Goal: Task Accomplishment & Management: Use online tool/utility

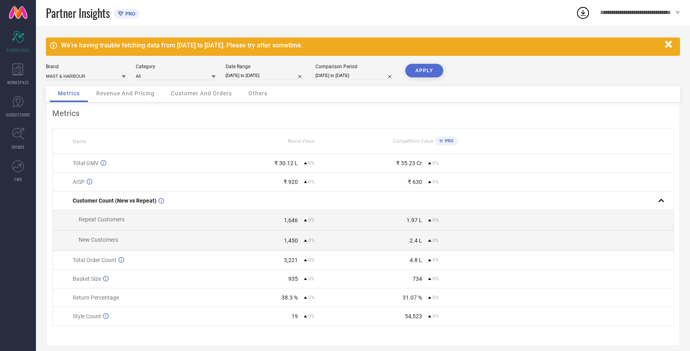
select select "6"
select select "2025"
select select "7"
select select "2025"
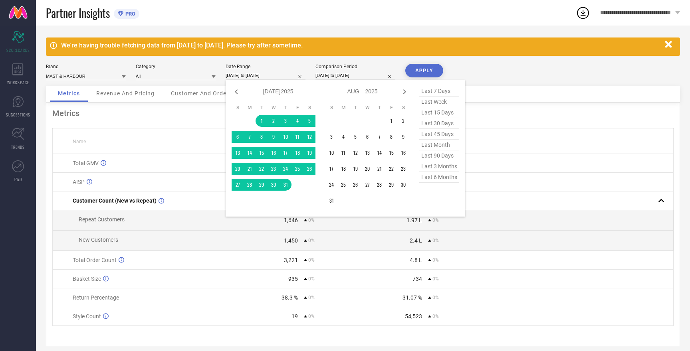
click at [255, 75] on input "[DATE] to [DATE]" at bounding box center [266, 75] width 80 height 8
click at [406, 90] on icon at bounding box center [405, 92] width 10 height 10
select select "7"
select select "2025"
select select "8"
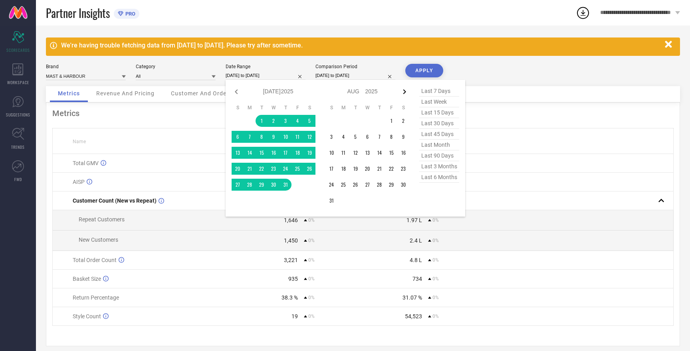
select select "2025"
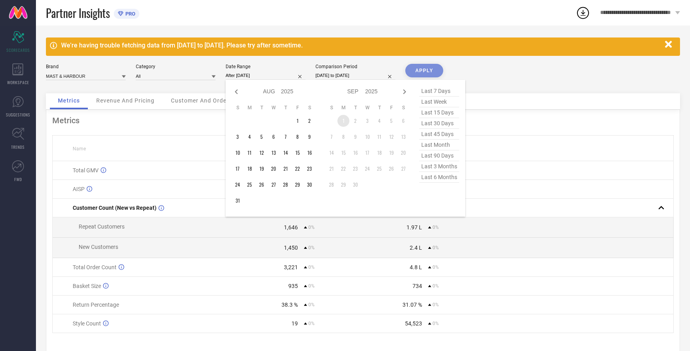
click at [344, 117] on td "1" at bounding box center [343, 121] width 12 height 12
type input "[DATE] to [DATE]"
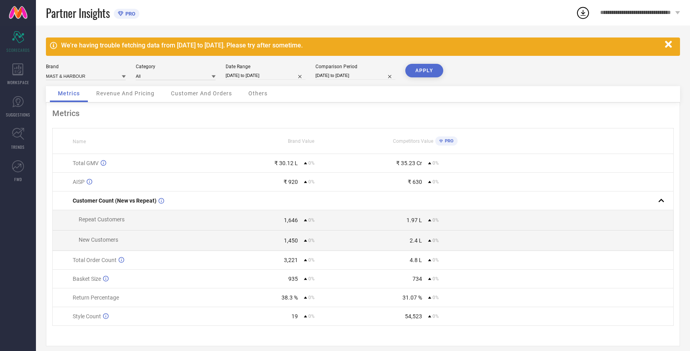
select select "6"
select select "2025"
select select "7"
select select "2025"
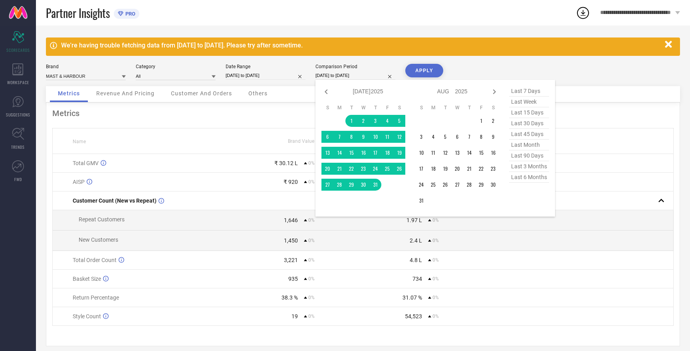
click at [346, 75] on input "[DATE] to [DATE]" at bounding box center [355, 75] width 80 height 8
click at [493, 93] on icon at bounding box center [494, 92] width 10 height 10
select select "7"
select select "2025"
select select "8"
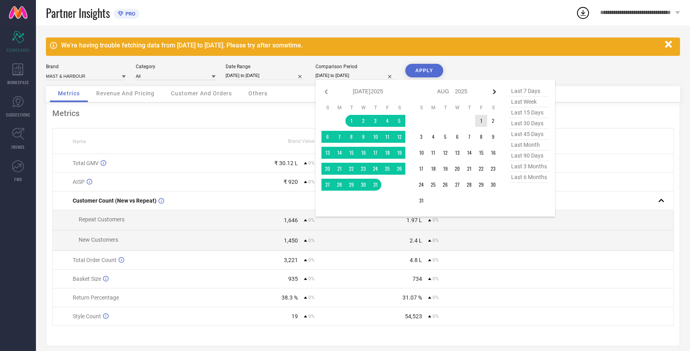
select select "2025"
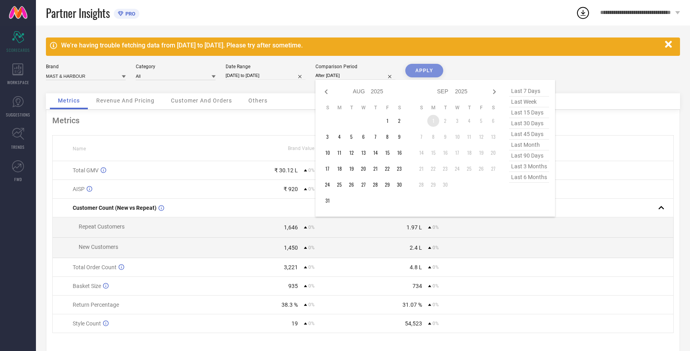
click at [434, 122] on td "1" at bounding box center [433, 121] width 12 height 12
type input "[DATE] to [DATE]"
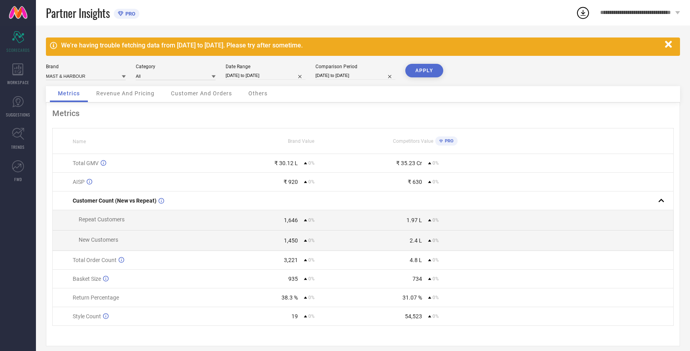
click at [429, 72] on button "APPLY" at bounding box center [424, 71] width 38 height 14
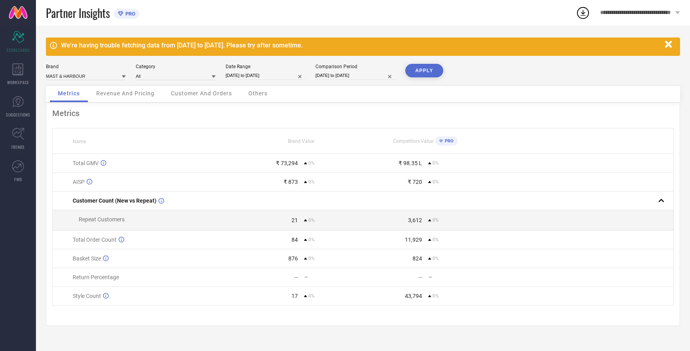
click at [429, 72] on button "APPLY" at bounding box center [424, 71] width 38 height 14
click at [334, 76] on input "[DATE] to [DATE]" at bounding box center [355, 75] width 80 height 8
select select "8"
select select "2025"
select select "9"
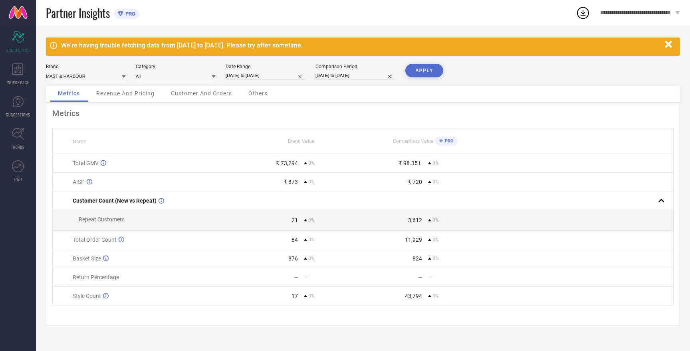
select select "2025"
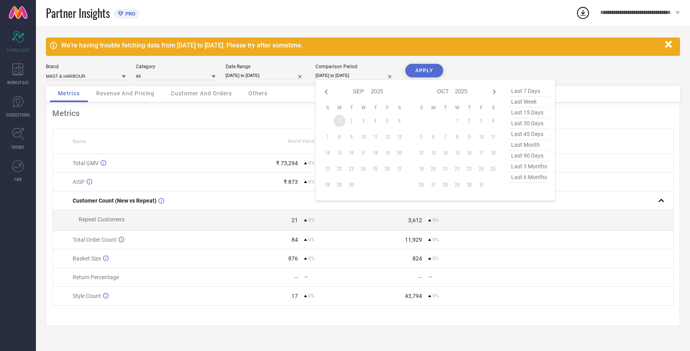
click at [339, 127] on table "S M T W T F S 1 2 3 4 5 6 7 8 9 10 11 12 13 14 15 16 17 18 19 20 21 22 23 24 25…" at bounding box center [363, 148] width 84 height 94
click at [340, 121] on td "1" at bounding box center [339, 121] width 12 height 12
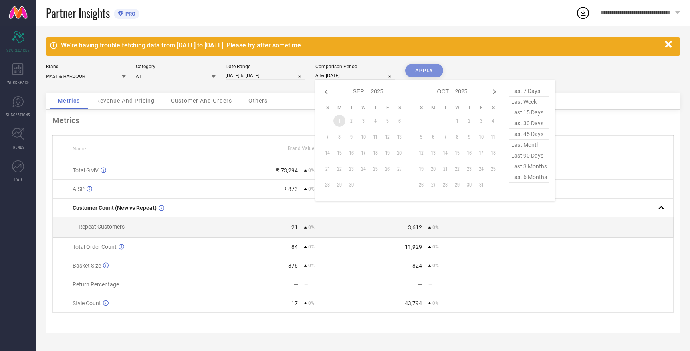
type input "[DATE] to [DATE]"
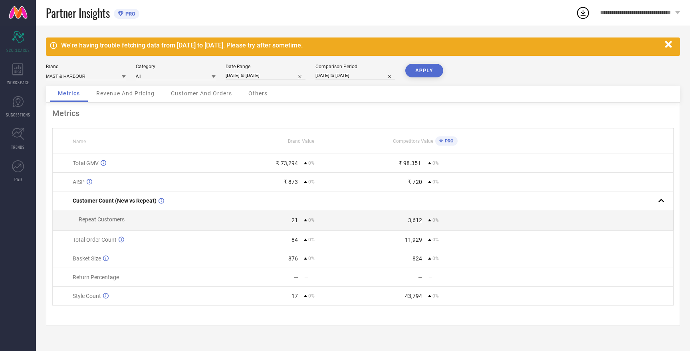
select select "8"
select select "2025"
select select "9"
select select "2025"
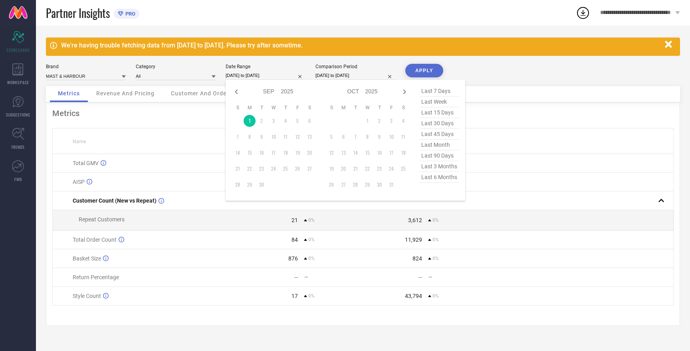
click at [260, 78] on input "[DATE] to [DATE]" at bounding box center [266, 75] width 80 height 8
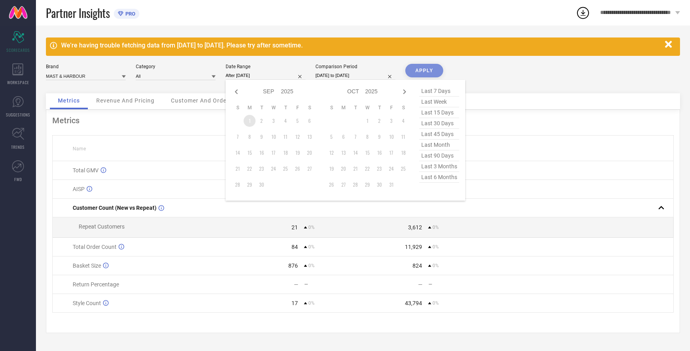
click at [250, 125] on td "1" at bounding box center [249, 121] width 12 height 12
type input "[DATE] to [DATE]"
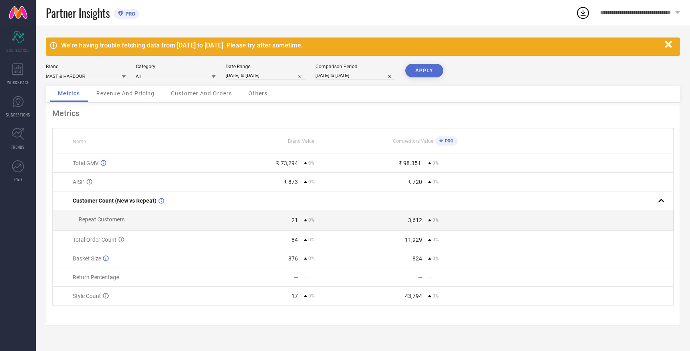
click at [421, 71] on button "APPLY" at bounding box center [424, 71] width 38 height 14
click at [88, 77] on input at bounding box center [86, 76] width 80 height 8
click at [83, 102] on div "HERE&NOW" at bounding box center [86, 101] width 80 height 14
type input "All"
click at [417, 71] on button "APPLY" at bounding box center [424, 71] width 38 height 14
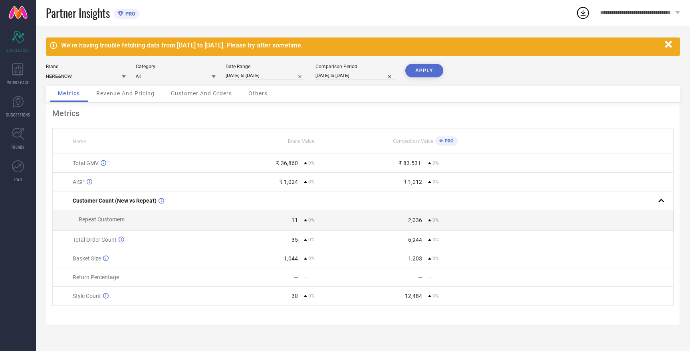
click at [71, 78] on input at bounding box center [86, 76] width 80 height 8
click at [71, 112] on span "ROADSTER" at bounding box center [62, 114] width 24 height 6
type input "All"
click at [424, 66] on button "APPLY" at bounding box center [424, 71] width 38 height 14
click at [80, 76] on input at bounding box center [86, 76] width 80 height 8
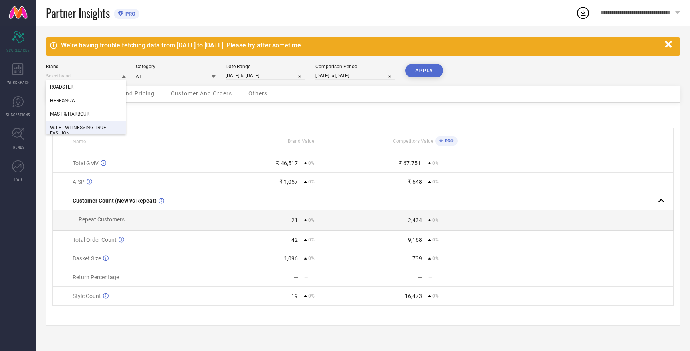
click at [87, 133] on span "W.T.F - WITNESSING TRUE FASHION" at bounding box center [86, 130] width 72 height 11
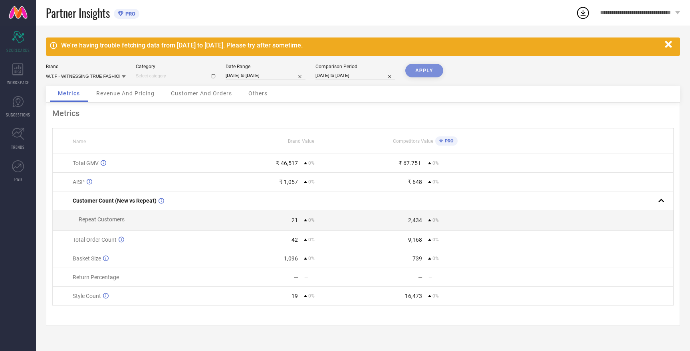
type input "All"
click at [419, 69] on button "APPLY" at bounding box center [424, 71] width 38 height 14
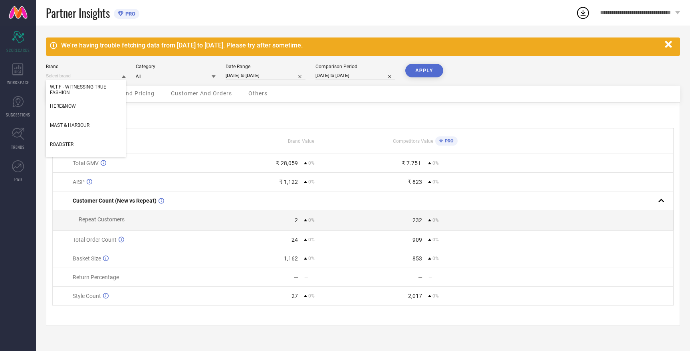
click at [103, 76] on input at bounding box center [86, 76] width 80 height 8
click at [99, 89] on span "W.T.F - WITNESSING TRUE FASHION" at bounding box center [86, 89] width 72 height 11
click at [433, 75] on button "APPLY" at bounding box center [424, 71] width 38 height 14
click at [82, 73] on input at bounding box center [86, 76] width 80 height 8
click at [81, 126] on span "MAST & HARBOUR" at bounding box center [70, 126] width 40 height 6
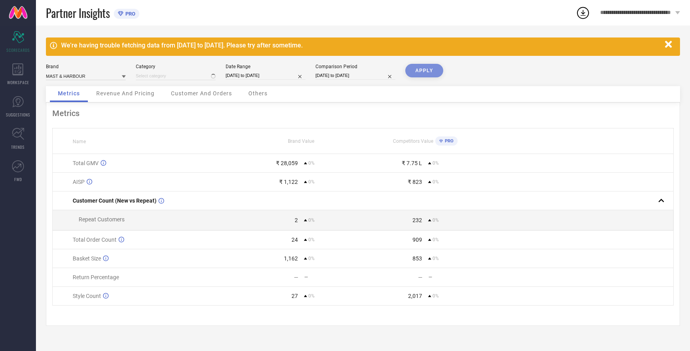
type input "All"
click at [415, 69] on button "APPLY" at bounding box center [424, 71] width 38 height 14
click at [75, 75] on input at bounding box center [86, 76] width 80 height 8
click at [76, 99] on div "HERE&NOW" at bounding box center [86, 101] width 80 height 14
type input "All"
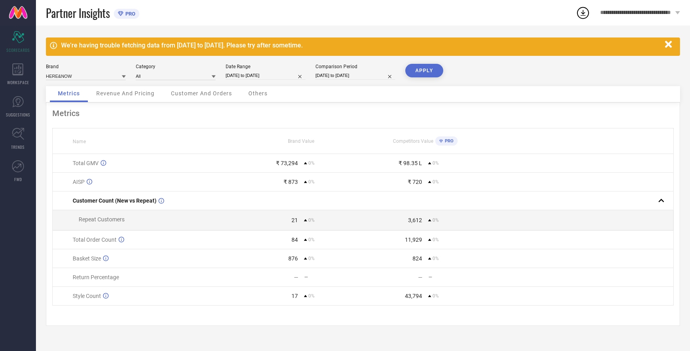
click at [429, 71] on button "APPLY" at bounding box center [424, 71] width 38 height 14
click at [89, 74] on input at bounding box center [86, 76] width 80 height 8
click at [90, 112] on div "ROADSTER" at bounding box center [86, 114] width 80 height 14
type input "All"
click at [420, 71] on button "APPLY" at bounding box center [424, 71] width 38 height 14
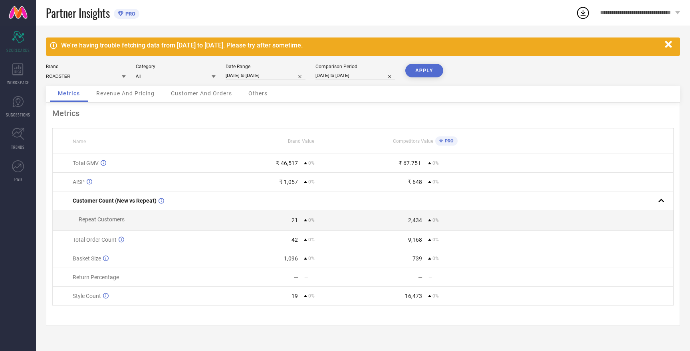
click at [254, 73] on input "[DATE] to [DATE]" at bounding box center [266, 75] width 80 height 8
select select "8"
select select "2025"
select select "9"
select select "2025"
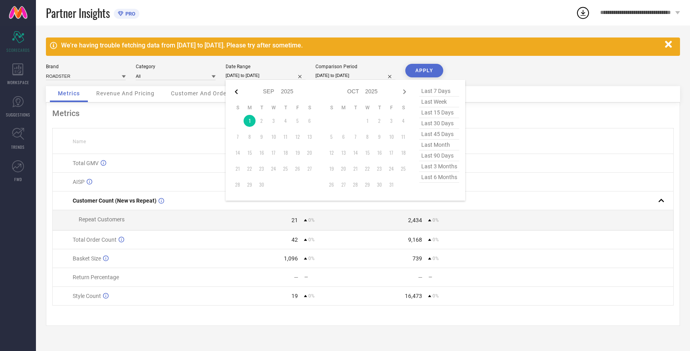
click at [233, 91] on icon at bounding box center [236, 92] width 10 height 10
select select "7"
select select "2025"
select select "8"
select select "2025"
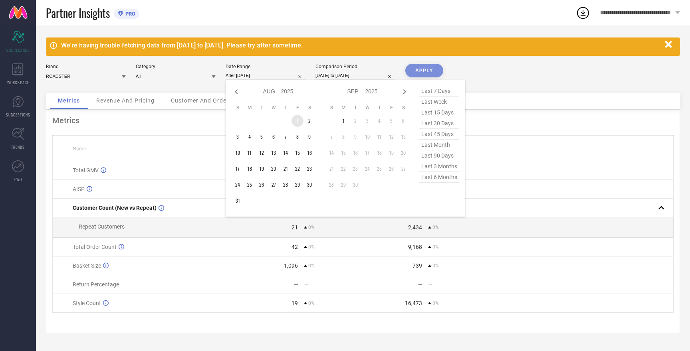
click at [295, 121] on td "1" at bounding box center [297, 121] width 12 height 12
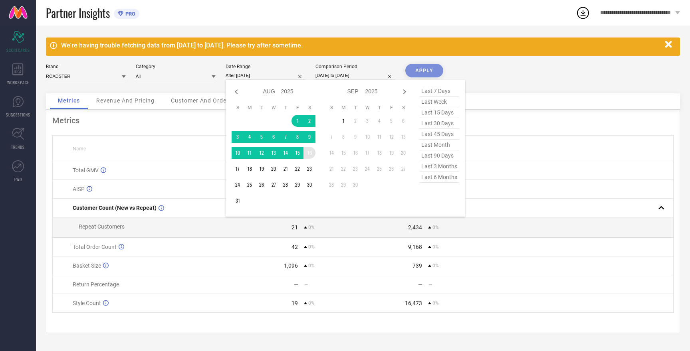
type input "[DATE] to [DATE]"
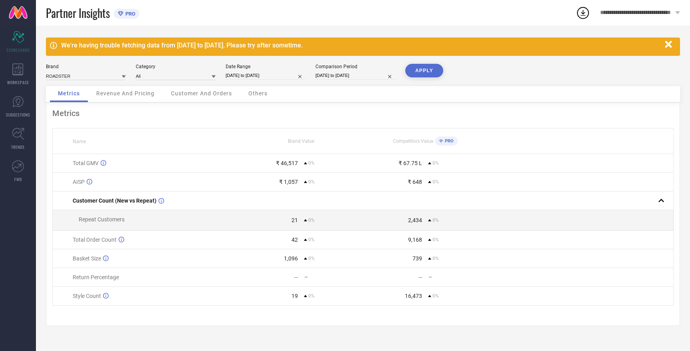
select select "8"
select select "2025"
select select "9"
select select "2025"
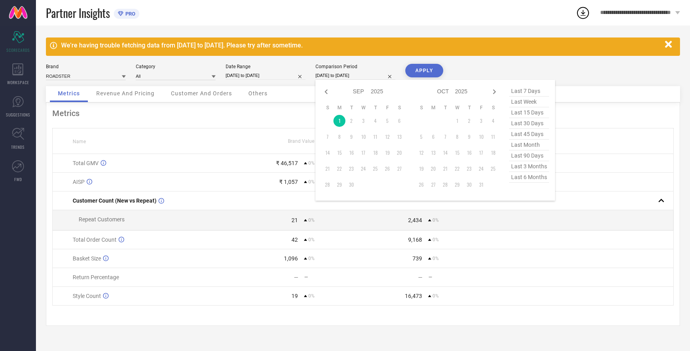
click at [350, 75] on input "[DATE] to [DATE]" at bounding box center [355, 75] width 80 height 8
click at [326, 93] on icon at bounding box center [325, 91] width 3 height 5
select select "7"
select select "2025"
select select "8"
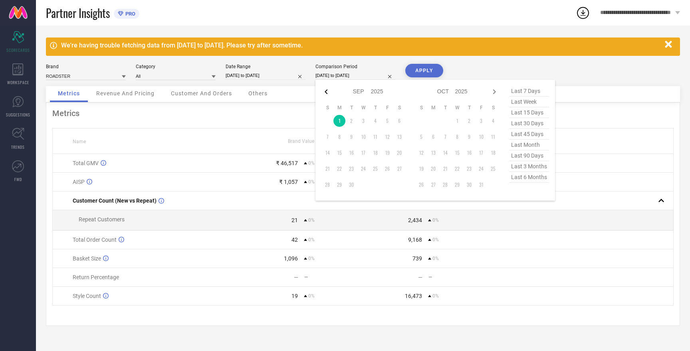
select select "2025"
click at [387, 122] on td "1" at bounding box center [387, 121] width 12 height 12
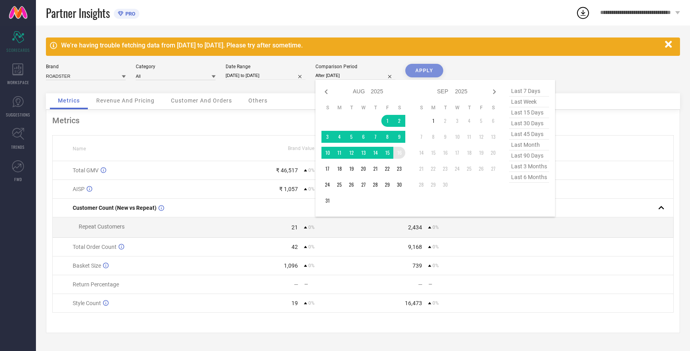
type input "[DATE] to [DATE]"
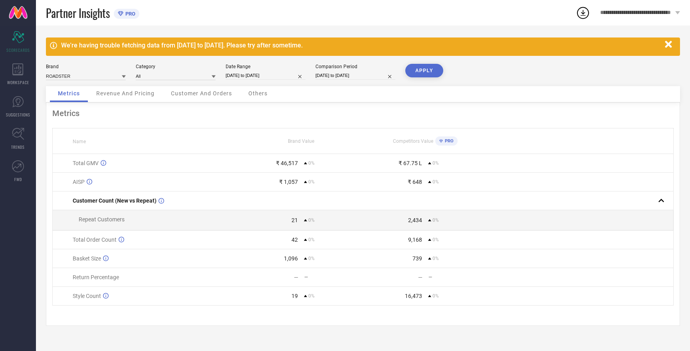
click at [426, 72] on button "APPLY" at bounding box center [424, 71] width 38 height 14
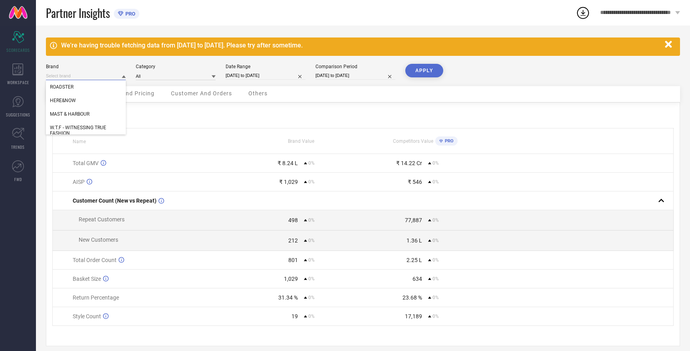
click at [75, 77] on input at bounding box center [86, 76] width 80 height 8
click at [80, 102] on div "HERE&NOW" at bounding box center [86, 101] width 80 height 14
type input "All"
click at [426, 73] on button "APPLY" at bounding box center [424, 71] width 38 height 14
click at [81, 77] on input at bounding box center [86, 76] width 80 height 8
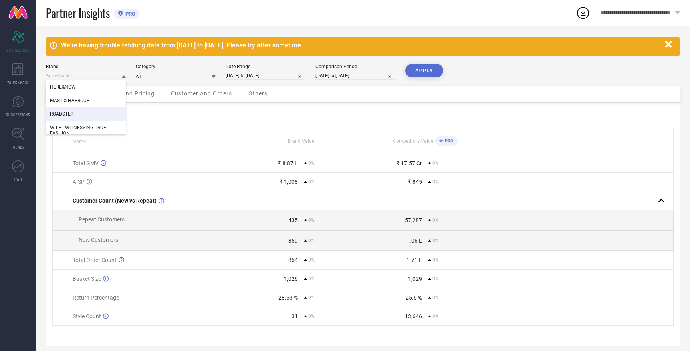
click at [79, 114] on div "ROADSTER" at bounding box center [86, 114] width 80 height 14
type input "All"
click at [435, 67] on button "APPLY" at bounding box center [424, 71] width 38 height 14
click at [81, 75] on input at bounding box center [86, 76] width 80 height 8
click at [74, 101] on span "HERE&NOW" at bounding box center [63, 101] width 26 height 6
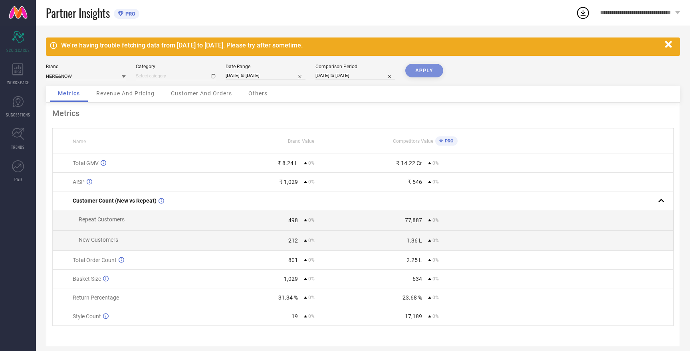
type input "All"
click at [422, 67] on button "APPLY" at bounding box center [424, 71] width 38 height 14
click at [94, 80] on input at bounding box center [86, 76] width 80 height 8
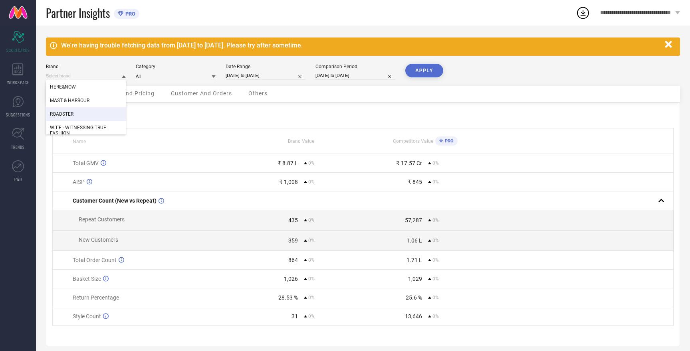
click at [81, 116] on div "ROADSTER" at bounding box center [86, 114] width 80 height 14
type input "All"
click at [425, 65] on button "APPLY" at bounding box center [424, 71] width 38 height 14
click at [78, 77] on input at bounding box center [86, 76] width 80 height 8
click at [81, 114] on span "MAST & HARBOUR" at bounding box center [70, 114] width 40 height 6
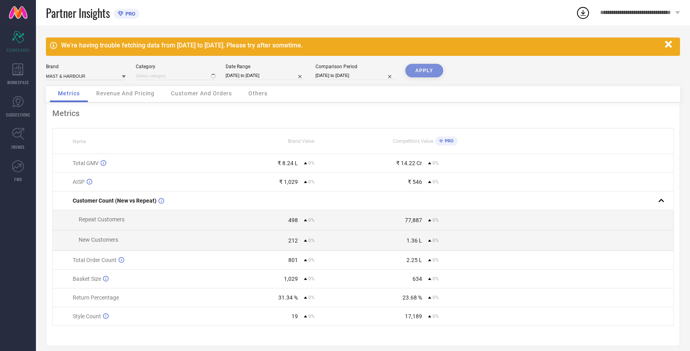
type input "All"
click at [427, 70] on button "APPLY" at bounding box center [424, 71] width 38 height 14
click at [91, 79] on input at bounding box center [86, 76] width 80 height 8
click at [87, 131] on span "W.T.F - WITNESSING TRUE FASHION" at bounding box center [86, 130] width 72 height 11
type input "All"
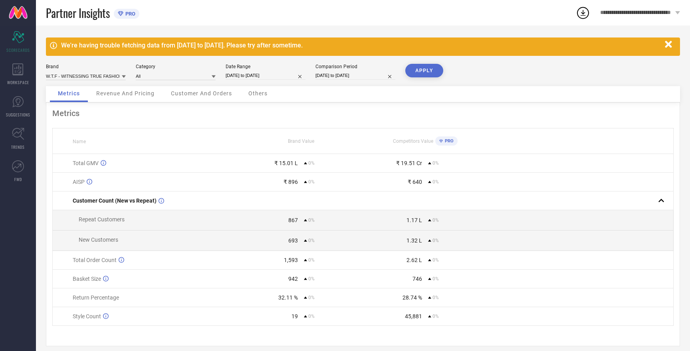
click at [434, 75] on button "APPLY" at bounding box center [424, 71] width 38 height 14
